Goal: Task Accomplishment & Management: Manage account settings

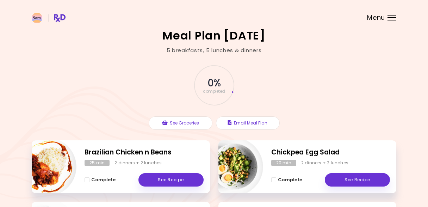
click at [385, 19] on span "Menu" at bounding box center [376, 17] width 18 height 6
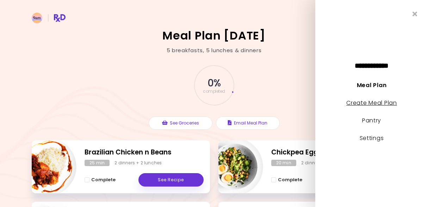
click at [379, 104] on link "Create Meal Plan" at bounding box center [372, 103] width 51 height 8
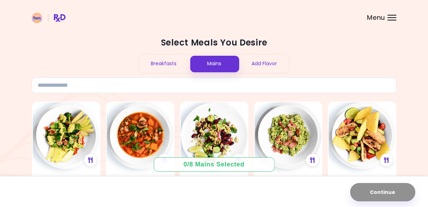
click at [58, 17] on img at bounding box center [49, 18] width 34 height 11
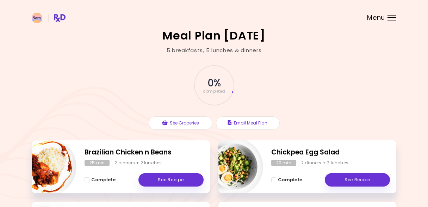
click at [379, 17] on span "Menu" at bounding box center [376, 17] width 18 height 6
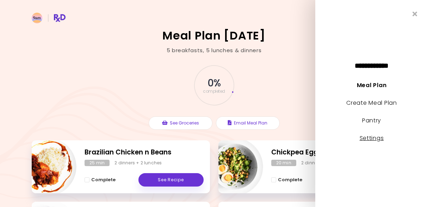
click at [378, 139] on link "Settings" at bounding box center [372, 138] width 24 height 8
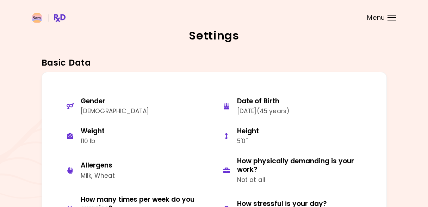
click at [389, 15] on div at bounding box center [392, 15] width 9 height 1
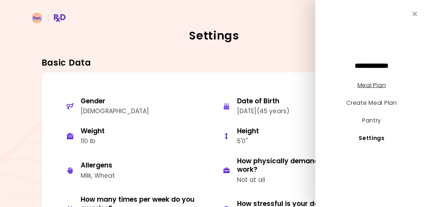
click at [370, 86] on link "Meal Plan" at bounding box center [372, 85] width 28 height 8
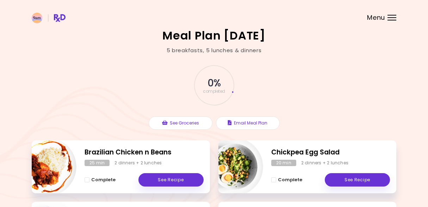
click at [389, 15] on div at bounding box center [392, 15] width 9 height 1
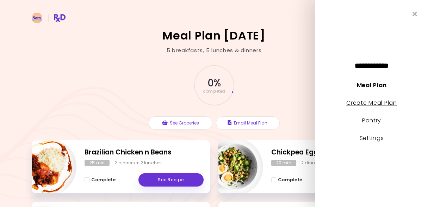
click at [377, 102] on link "Create Meal Plan" at bounding box center [372, 103] width 51 height 8
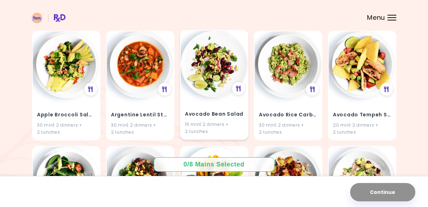
scroll to position [75, 0]
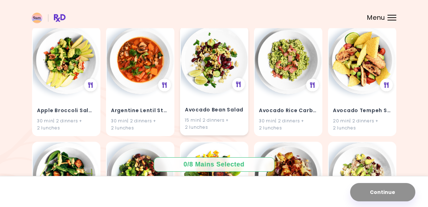
click at [229, 126] on div "15 min | 2 dinners + 2 lunches" at bounding box center [214, 123] width 59 height 13
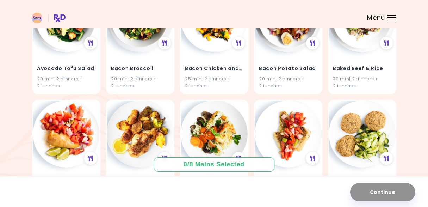
scroll to position [245, 0]
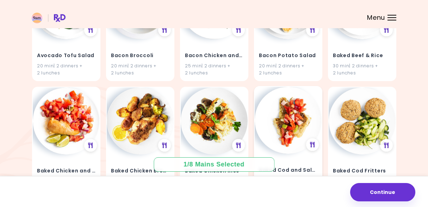
click at [299, 117] on img at bounding box center [288, 120] width 67 height 67
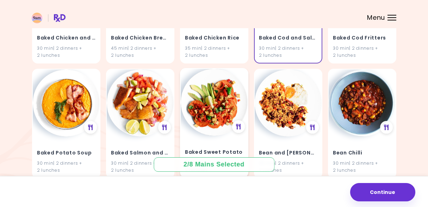
click at [186, 120] on div "Baked Sweet Potato 30 min | 2 dinners + 2 lunches" at bounding box center [214, 123] width 68 height 110
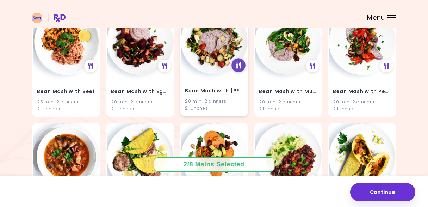
scroll to position [692, 0]
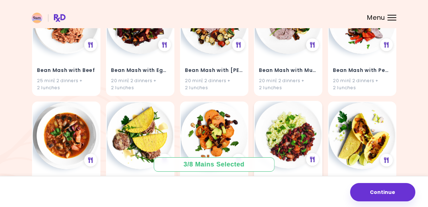
click at [290, 130] on img at bounding box center [288, 135] width 67 height 67
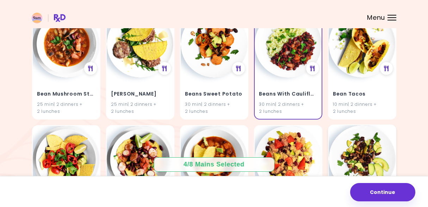
scroll to position [810, 0]
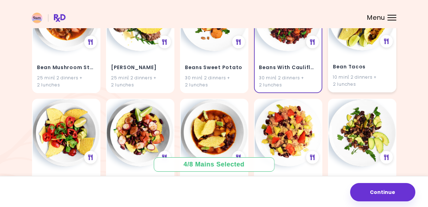
click at [363, 66] on h4 "Bean Tacos" at bounding box center [362, 66] width 59 height 11
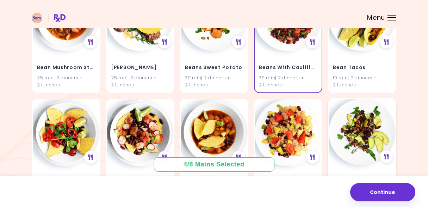
click at [370, 133] on img at bounding box center [362, 132] width 67 height 67
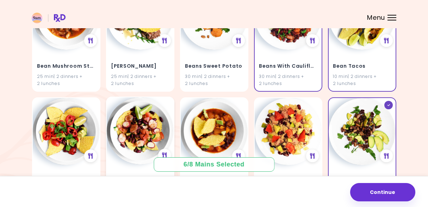
click at [130, 139] on img at bounding box center [140, 130] width 67 height 67
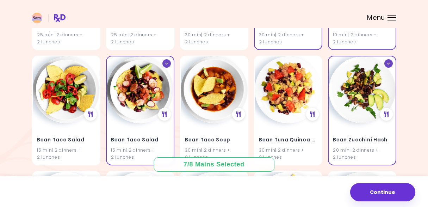
scroll to position [1030, 0]
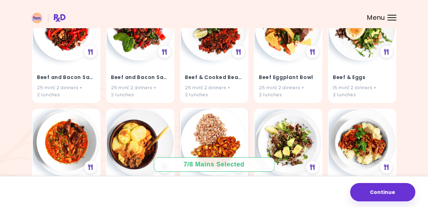
click at [201, 141] on img at bounding box center [214, 142] width 67 height 67
click at [291, 133] on img at bounding box center [288, 142] width 67 height 67
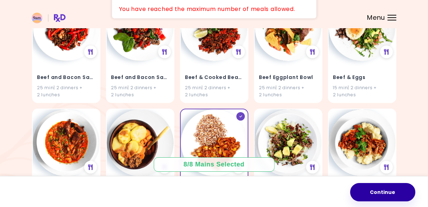
click at [394, 195] on button "Continue" at bounding box center [383, 192] width 65 height 18
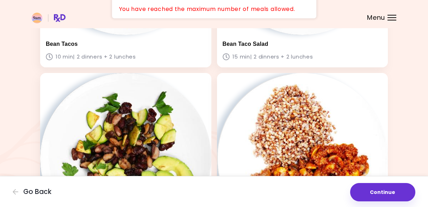
scroll to position [754, 0]
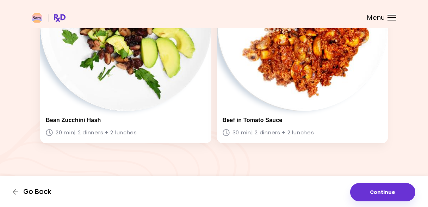
click at [25, 192] on span "Go Back" at bounding box center [37, 192] width 28 height 8
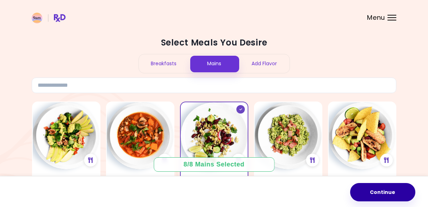
click at [397, 183] on button "Continue" at bounding box center [383, 192] width 65 height 18
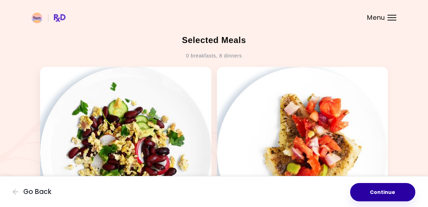
click at [392, 192] on button "Continue" at bounding box center [383, 192] width 65 height 18
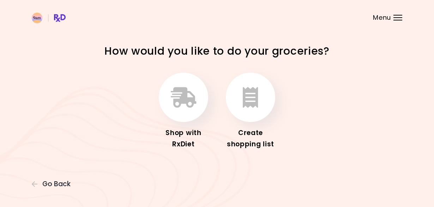
click at [59, 18] on img at bounding box center [49, 18] width 34 height 11
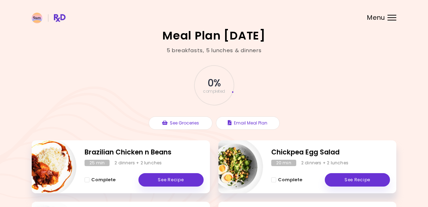
click at [35, 19] on img at bounding box center [49, 18] width 34 height 11
click at [386, 18] on header at bounding box center [214, 14] width 428 height 28
click at [399, 16] on header at bounding box center [214, 14] width 428 height 28
click at [395, 17] on div at bounding box center [392, 17] width 9 height 1
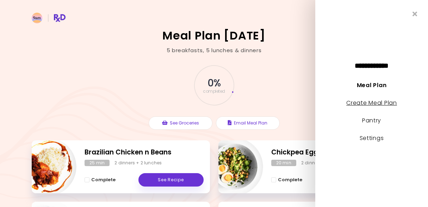
click at [370, 103] on link "Create Meal Plan" at bounding box center [372, 103] width 51 height 8
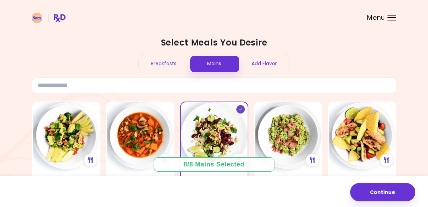
click at [395, 15] on div at bounding box center [392, 15] width 9 height 1
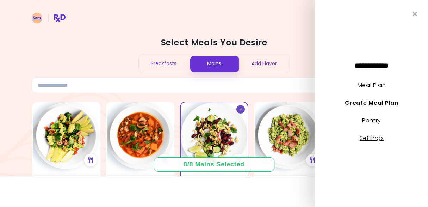
click at [373, 138] on link "Settings" at bounding box center [372, 138] width 24 height 8
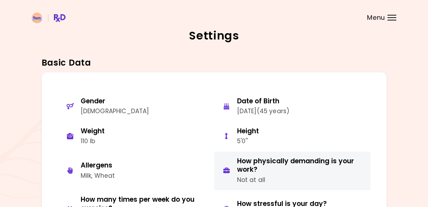
click at [245, 169] on div "How physically demanding is your work?" at bounding box center [301, 165] width 128 height 17
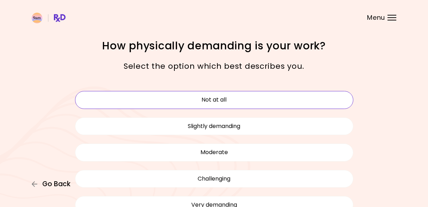
click at [56, 183] on span "Go Back" at bounding box center [56, 184] width 28 height 8
